Goal: Find specific page/section: Find specific page/section

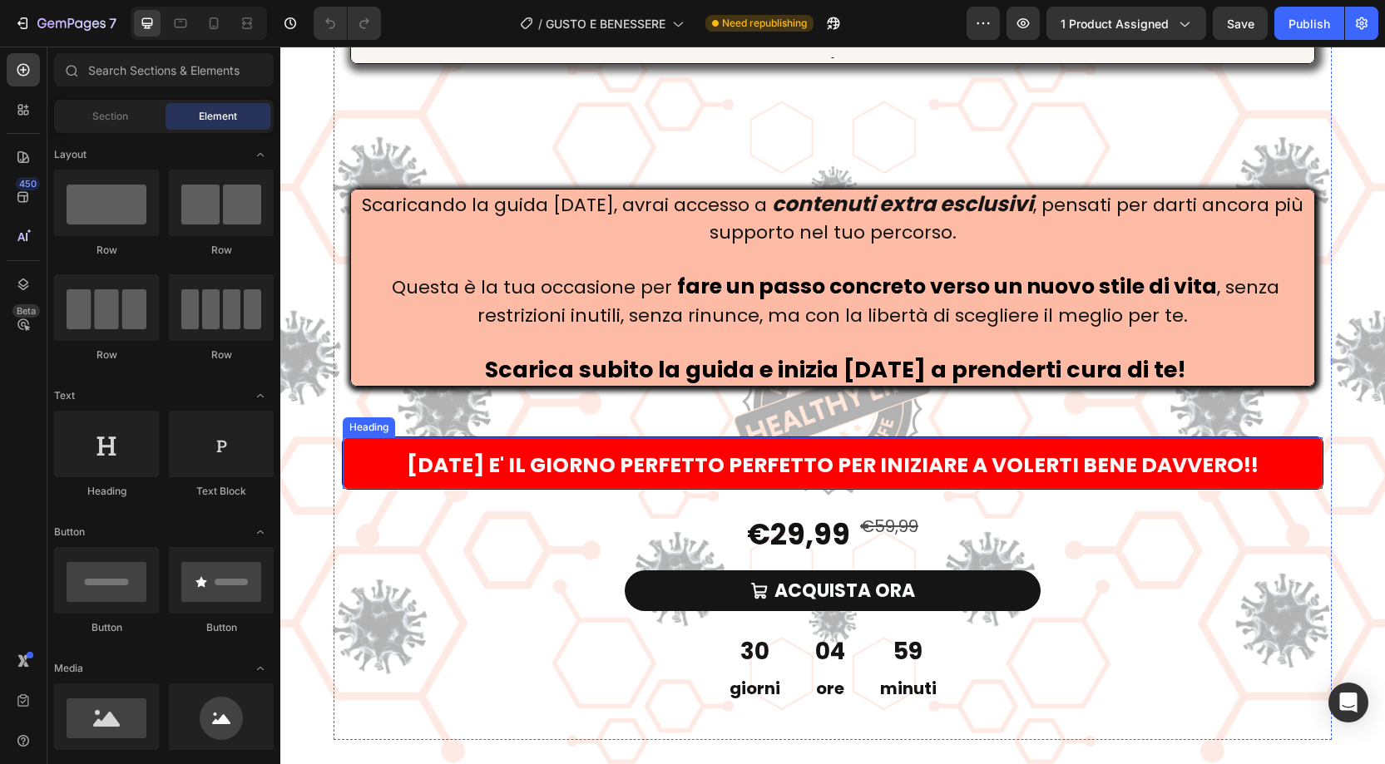
scroll to position [5414, 0]
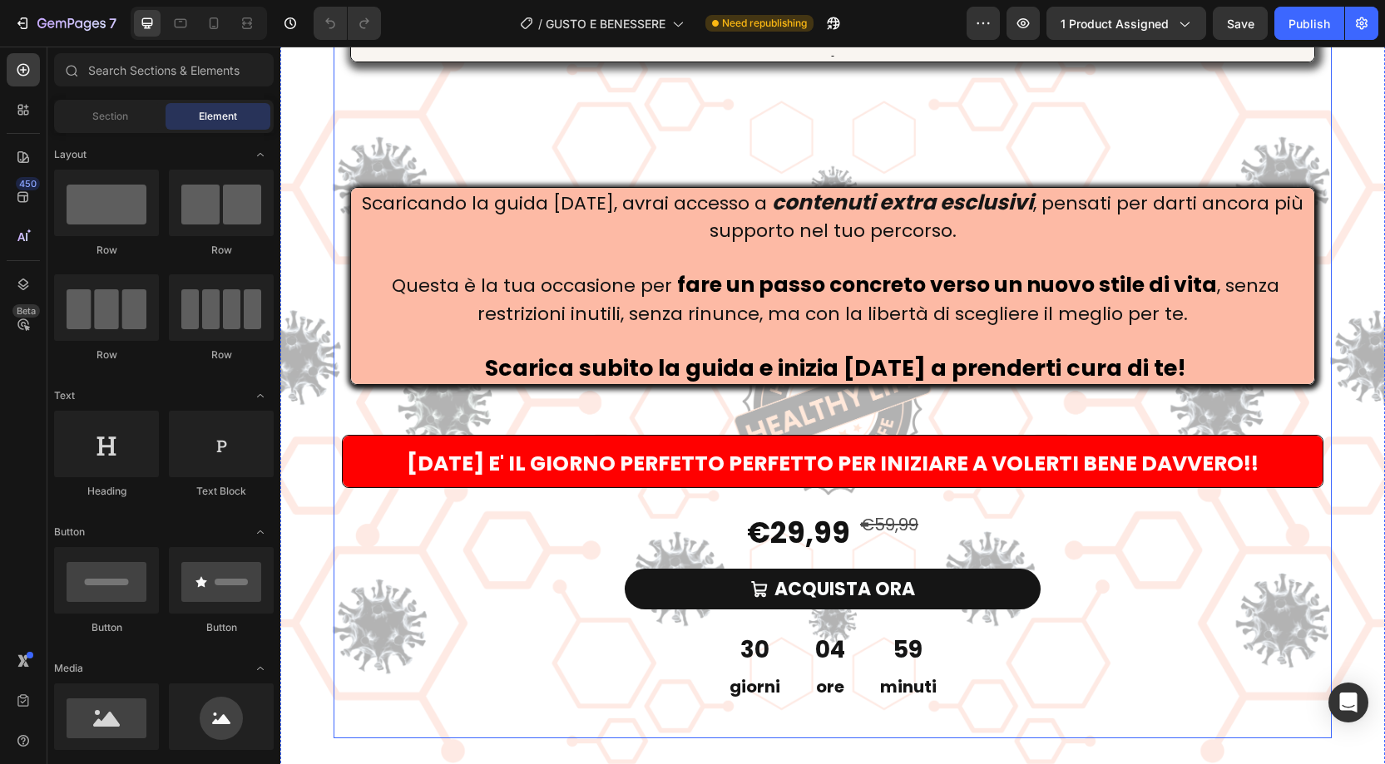
click at [366, 273] on div "Un nuovo approccio all’alimentazione, senza privazioni . Ecco la guida che rivo…" at bounding box center [833, 343] width 998 height 789
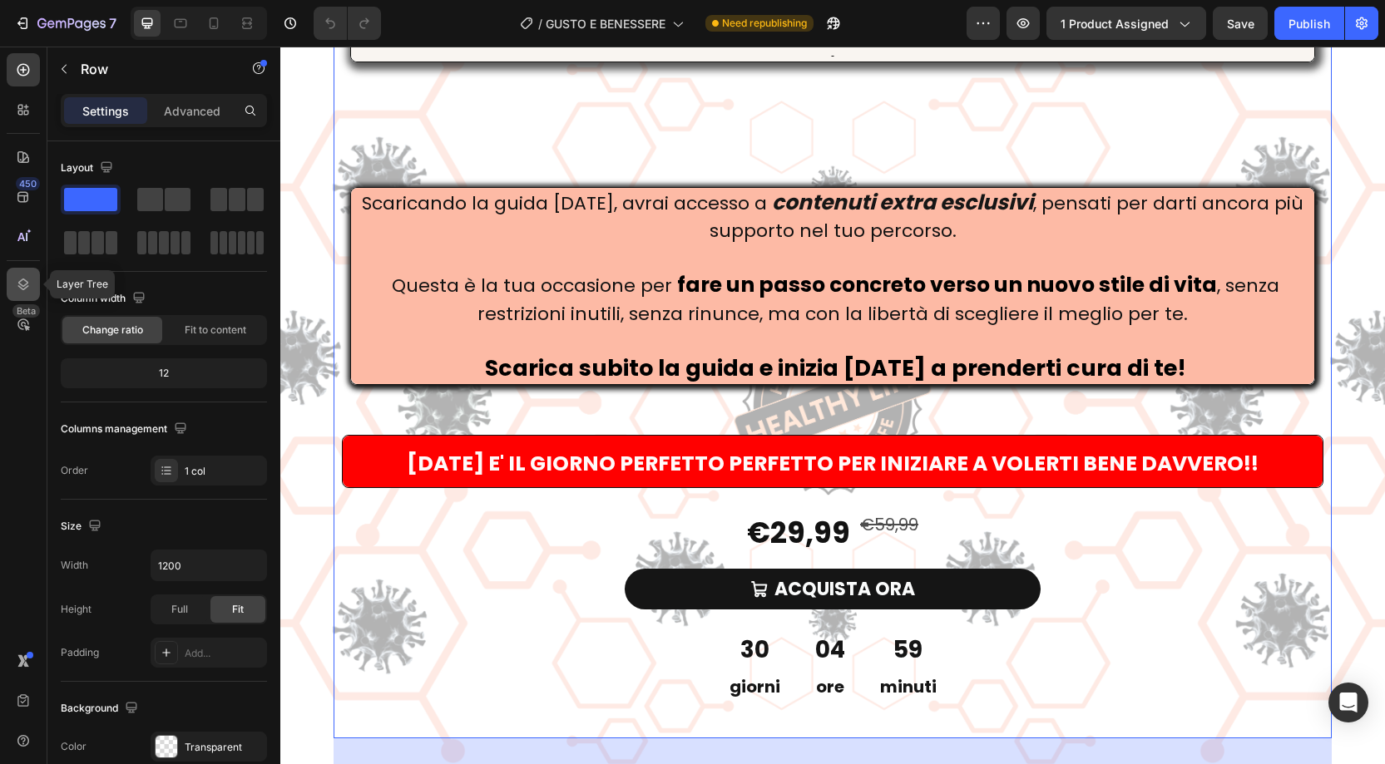
click at [20, 290] on icon at bounding box center [23, 284] width 17 height 17
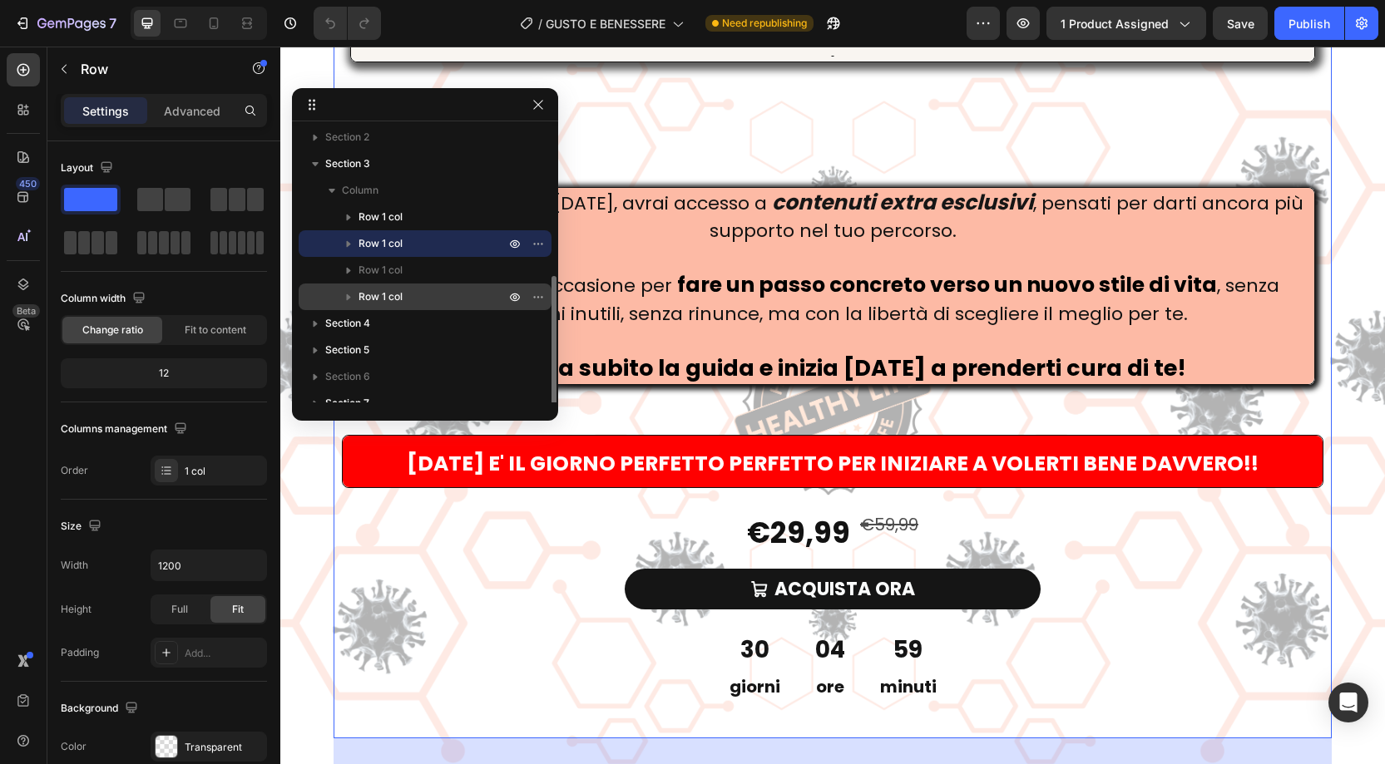
scroll to position [0, 0]
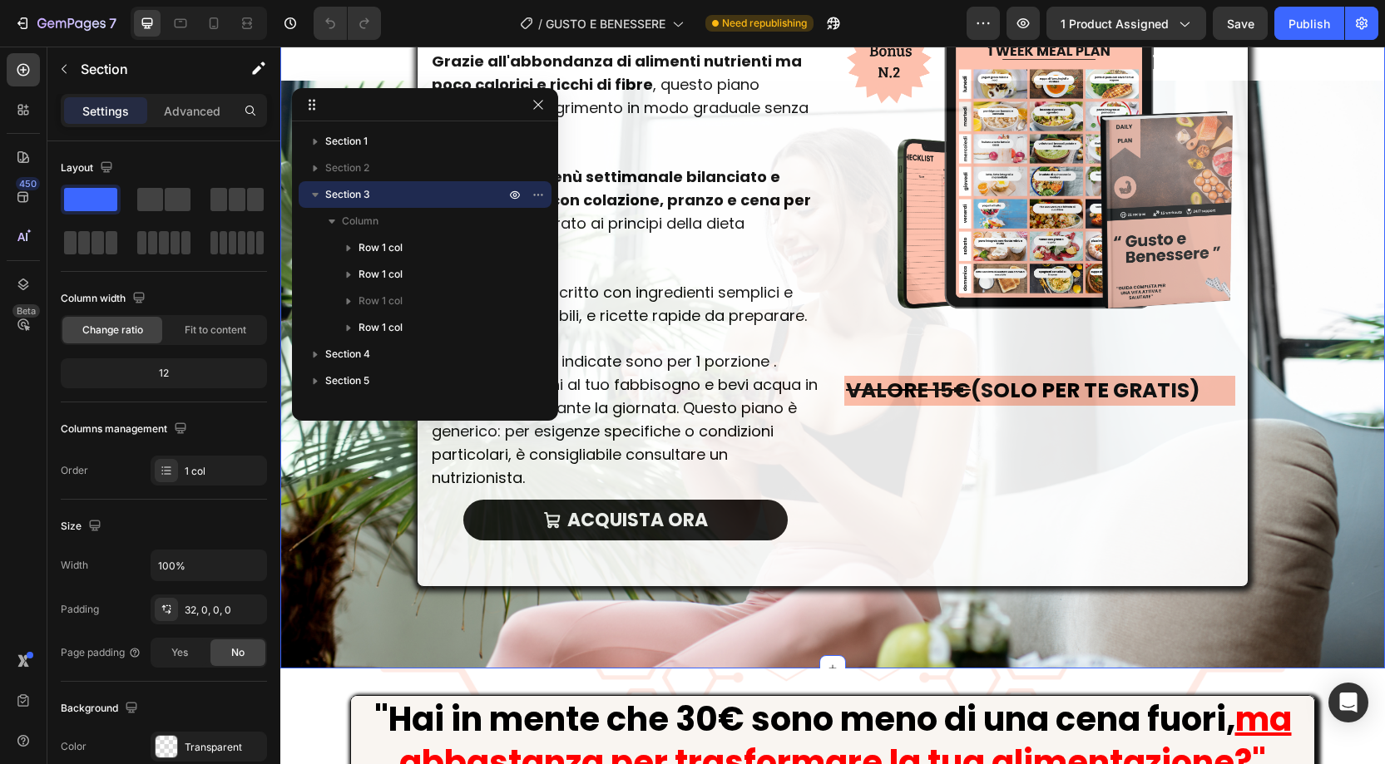
scroll to position [7546, 0]
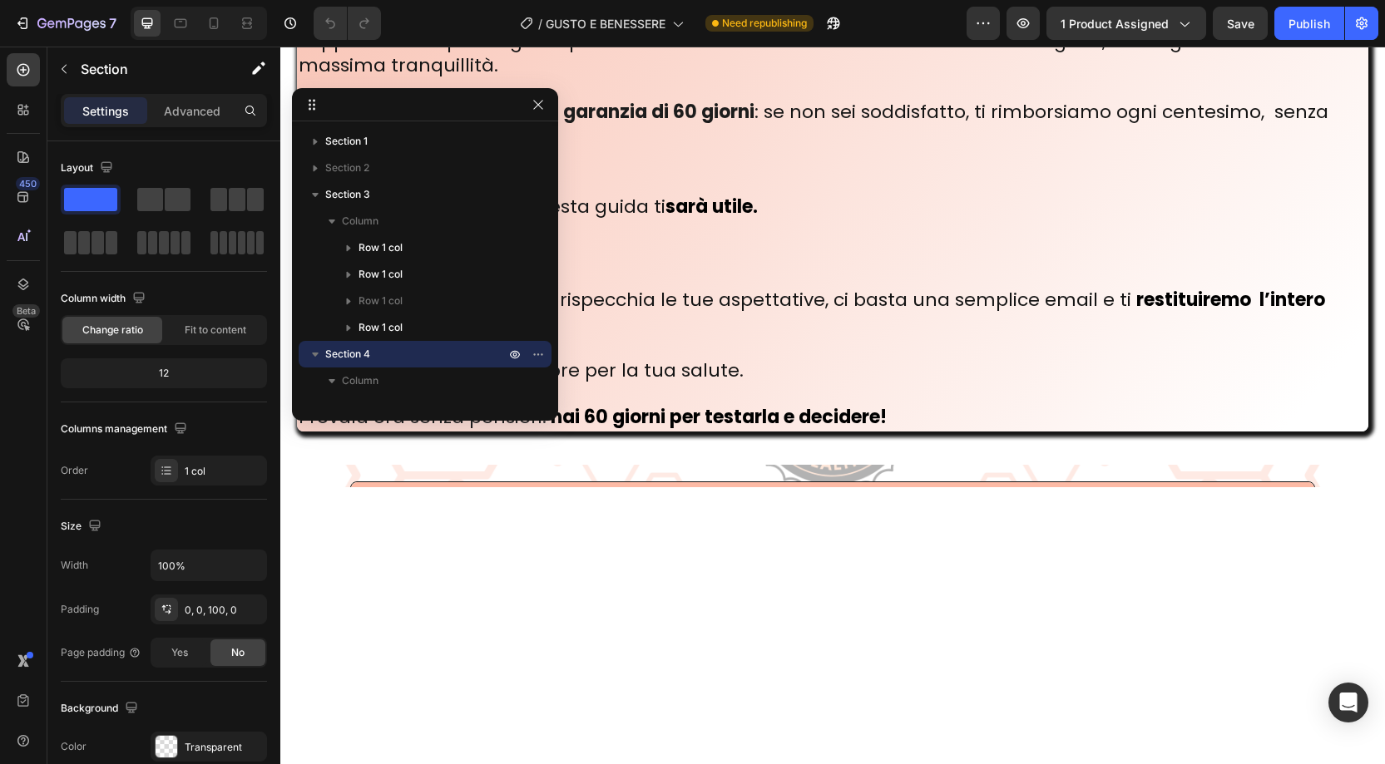
scroll to position [10603, 0]
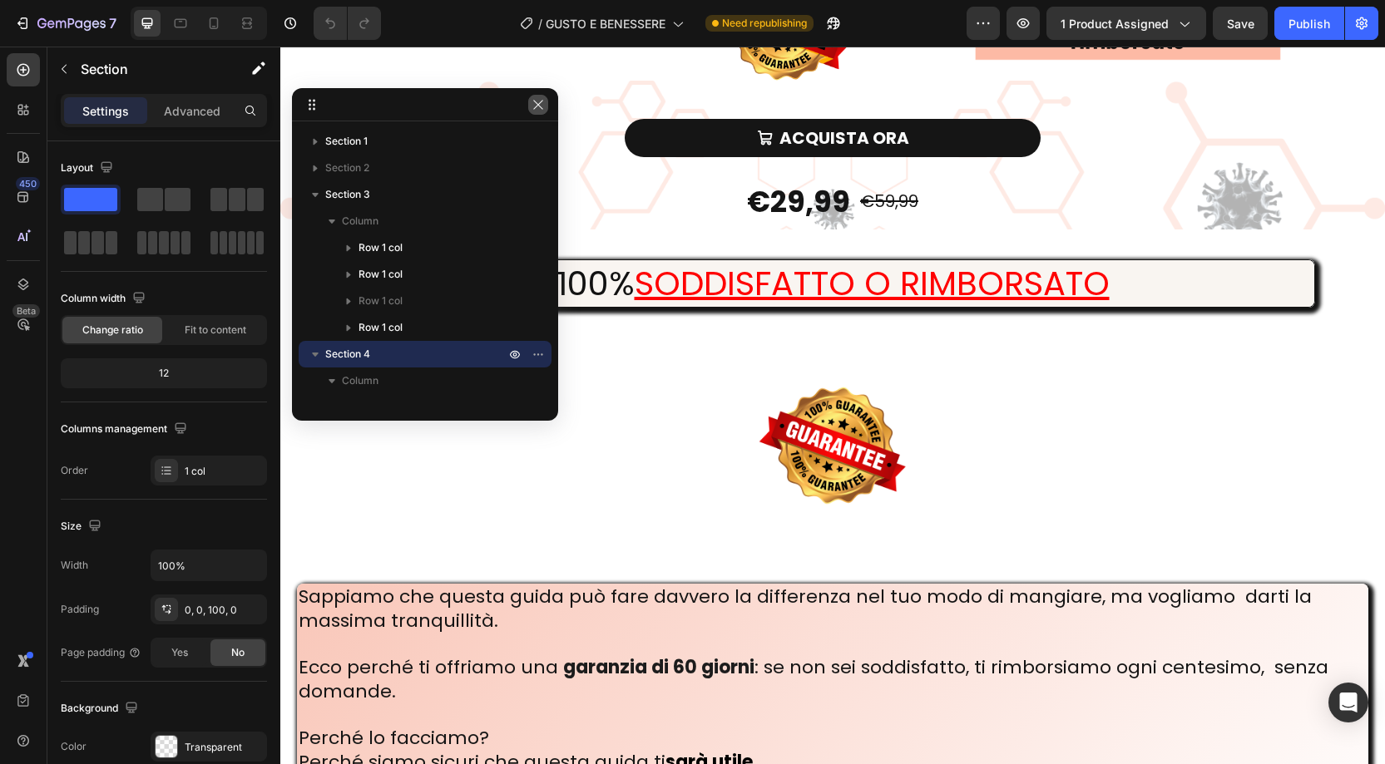
click at [542, 103] on icon "button" at bounding box center [538, 104] width 13 height 13
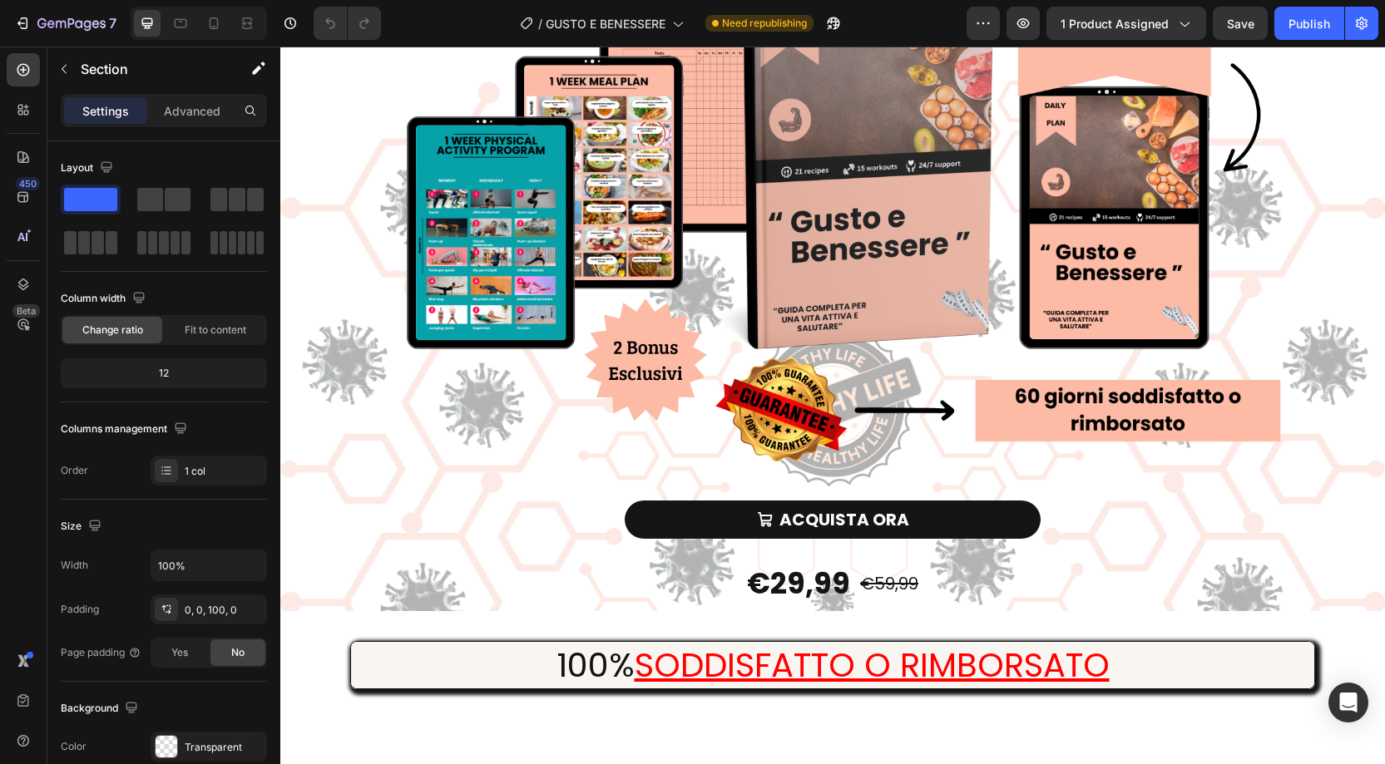
scroll to position [10220, 0]
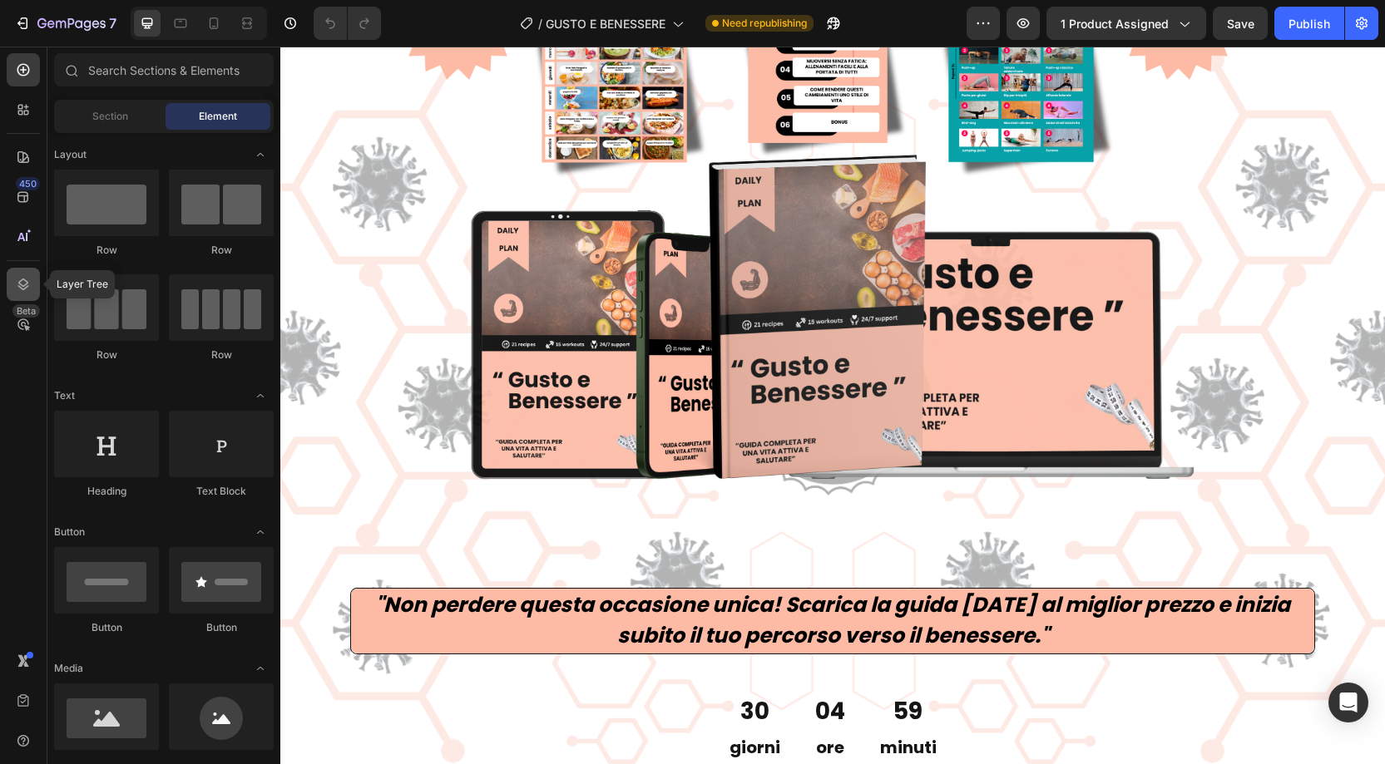
click at [27, 285] on icon at bounding box center [23, 285] width 11 height 12
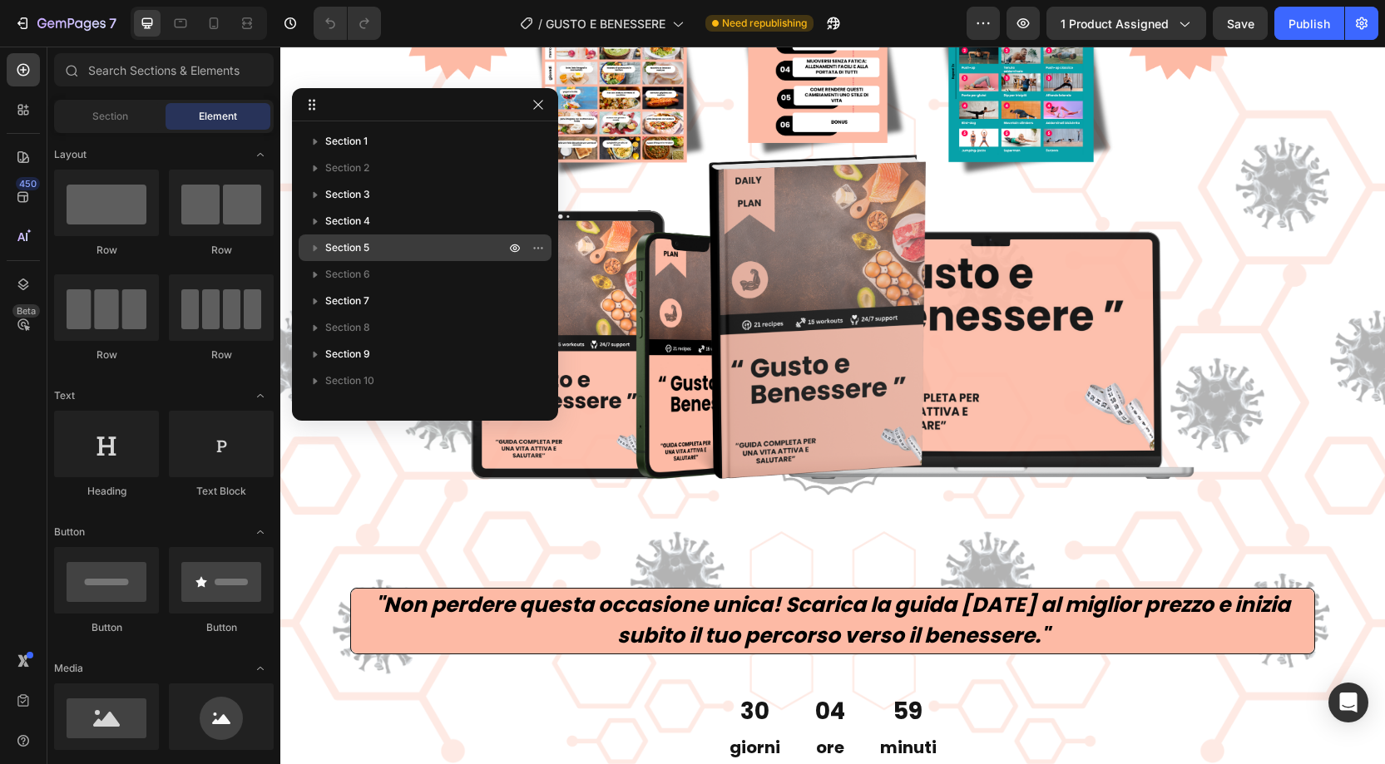
click at [374, 245] on p "Section 5" at bounding box center [416, 248] width 183 height 17
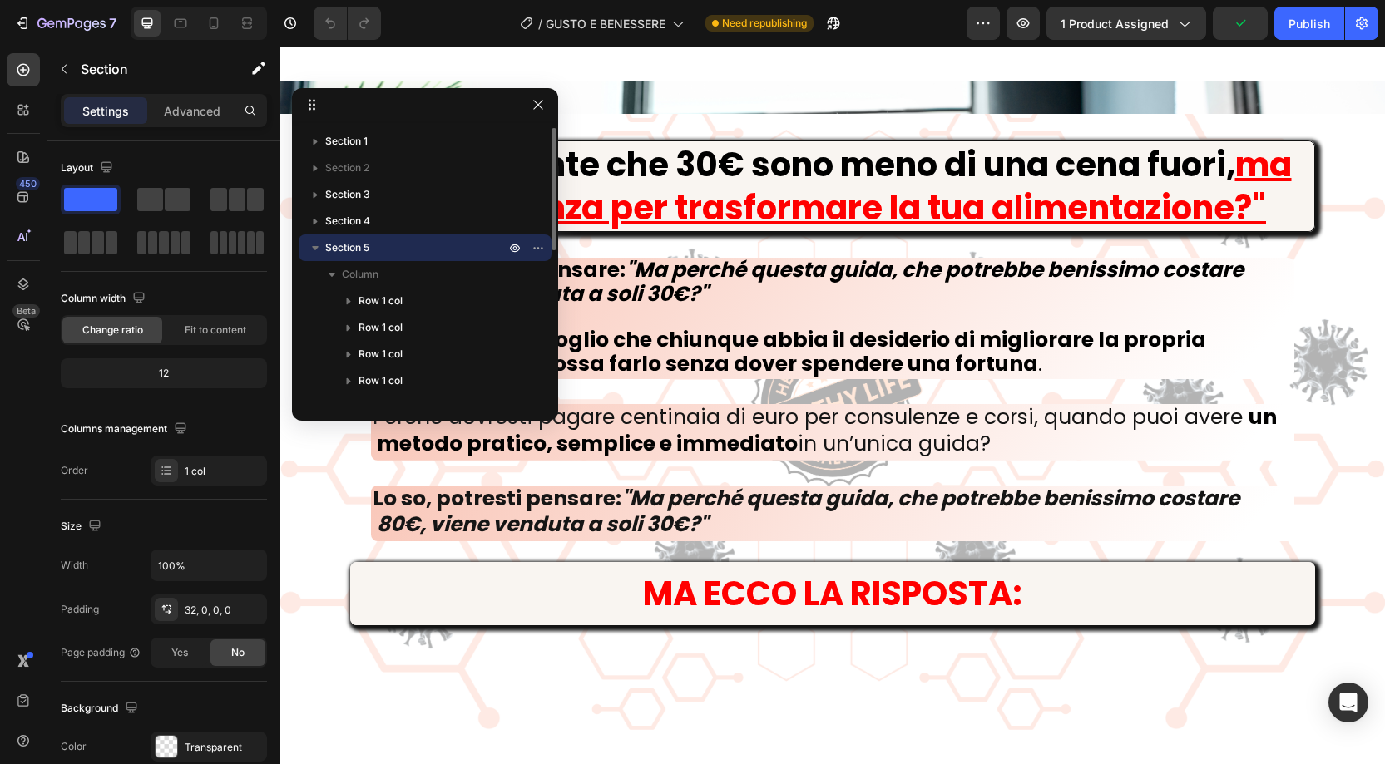
scroll to position [8137, 0]
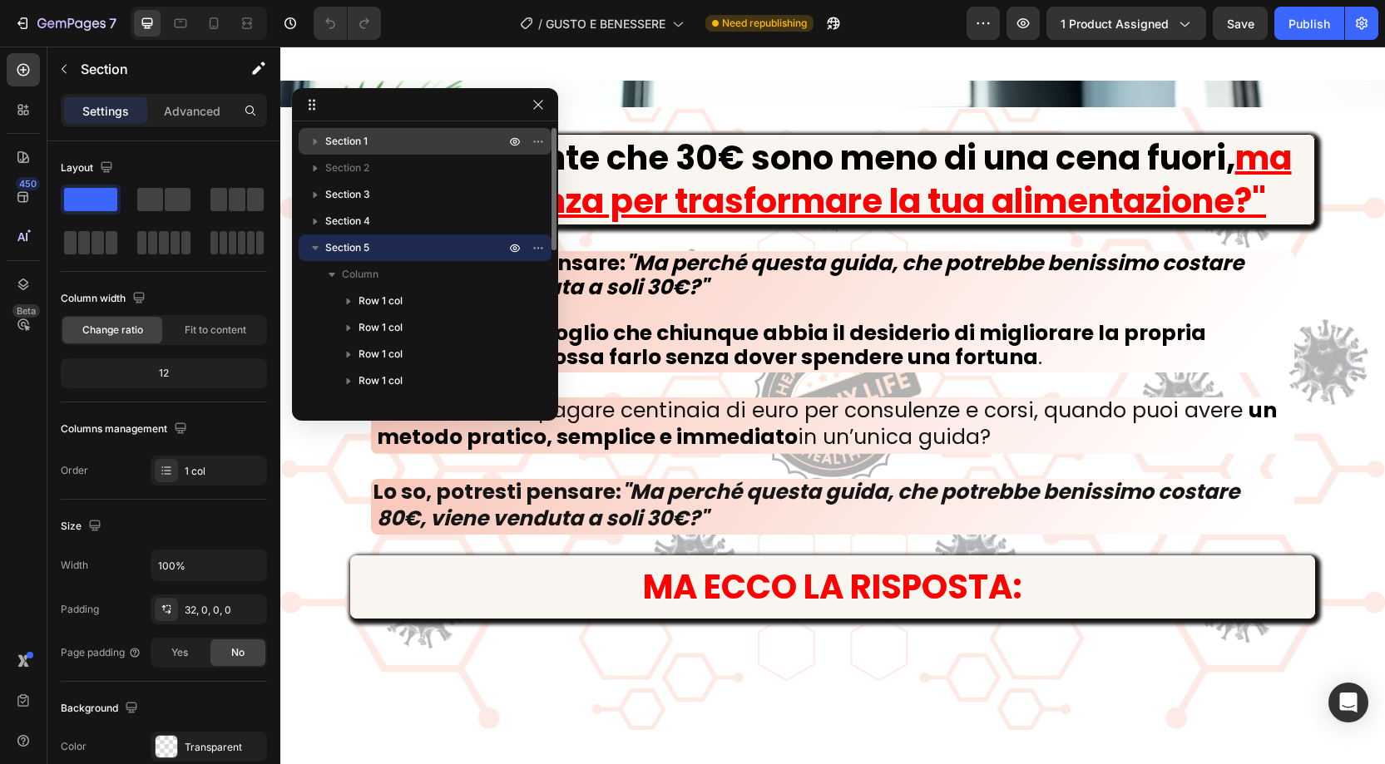
click at [354, 146] on span "Section 1" at bounding box center [346, 141] width 42 height 17
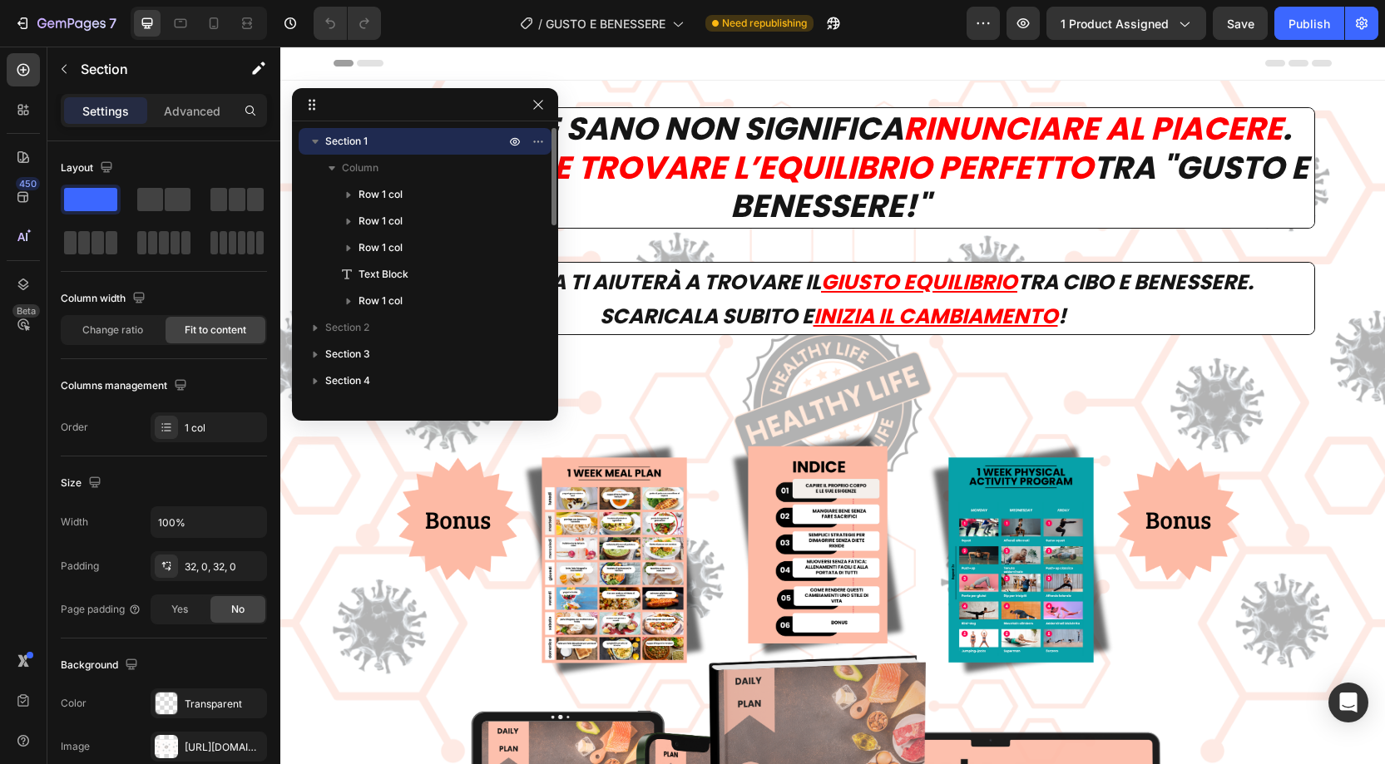
scroll to position [0, 0]
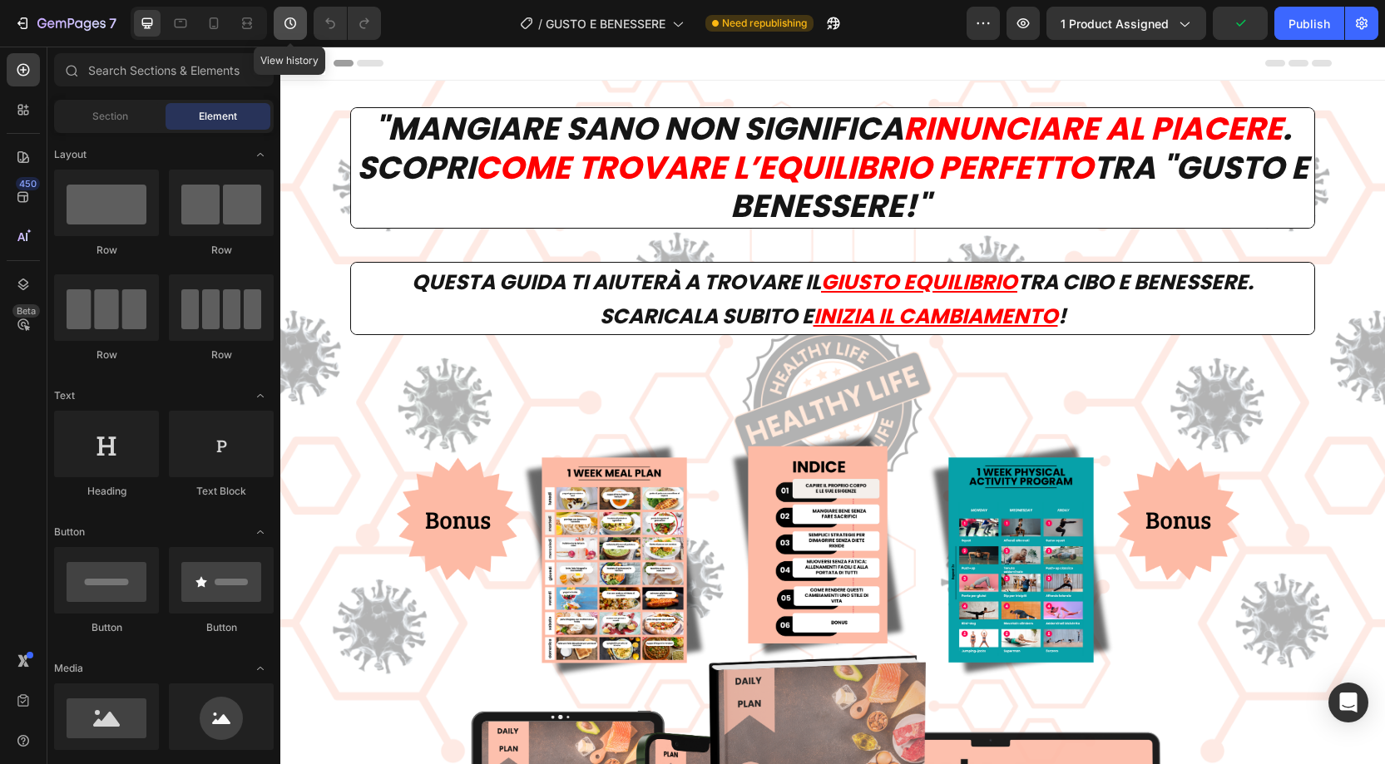
click at [291, 20] on icon "button" at bounding box center [290, 23] width 17 height 17
